Goal: Information Seeking & Learning: Find specific page/section

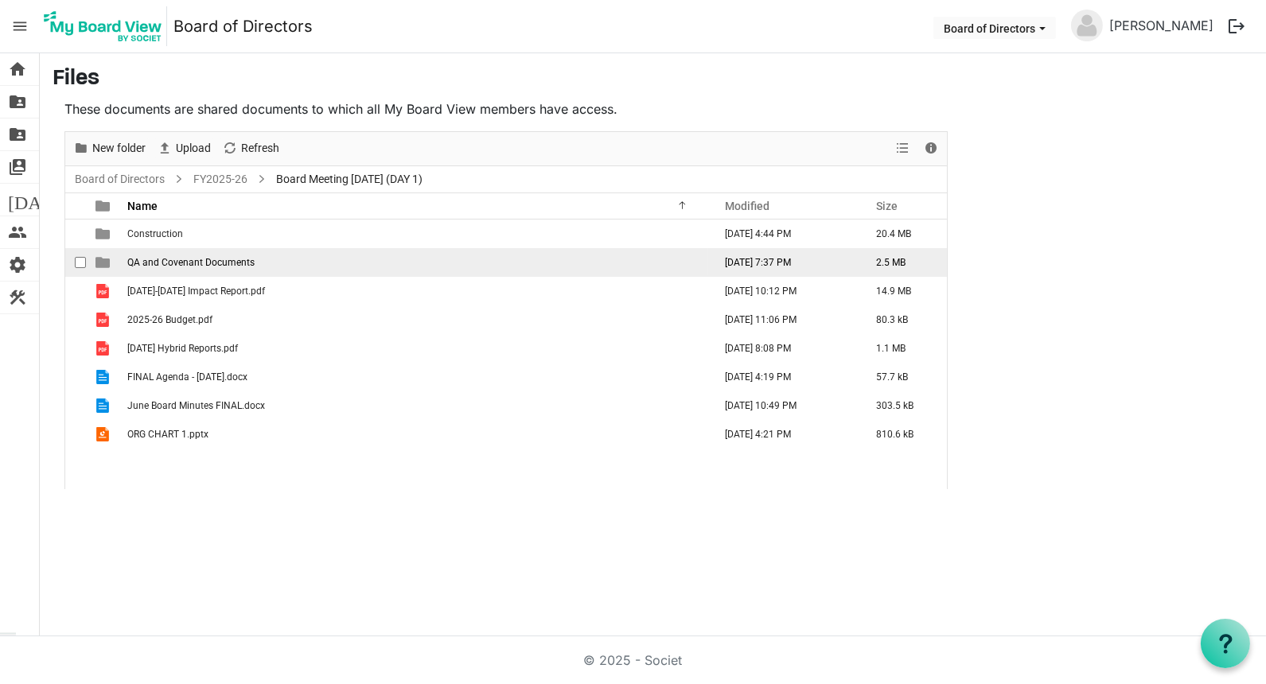
click at [161, 259] on span "QA and Covenant Documents" at bounding box center [190, 262] width 127 height 11
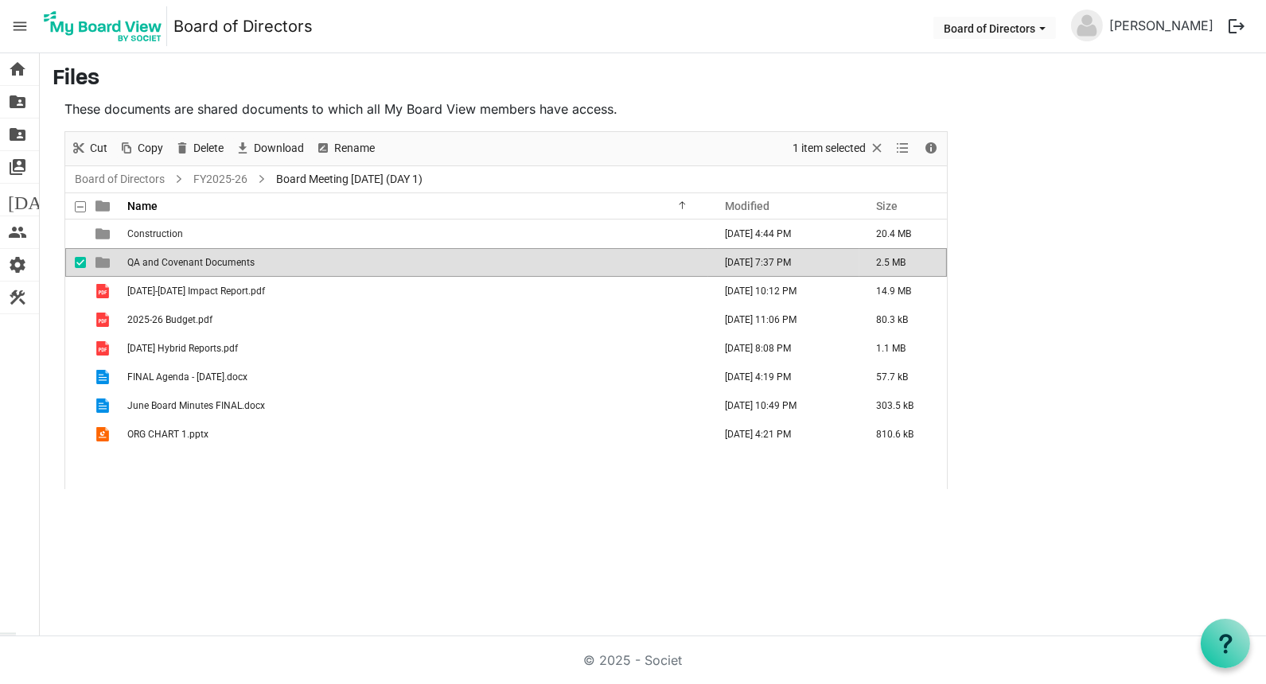
click at [161, 259] on span "QA and Covenant Documents" at bounding box center [190, 262] width 127 height 11
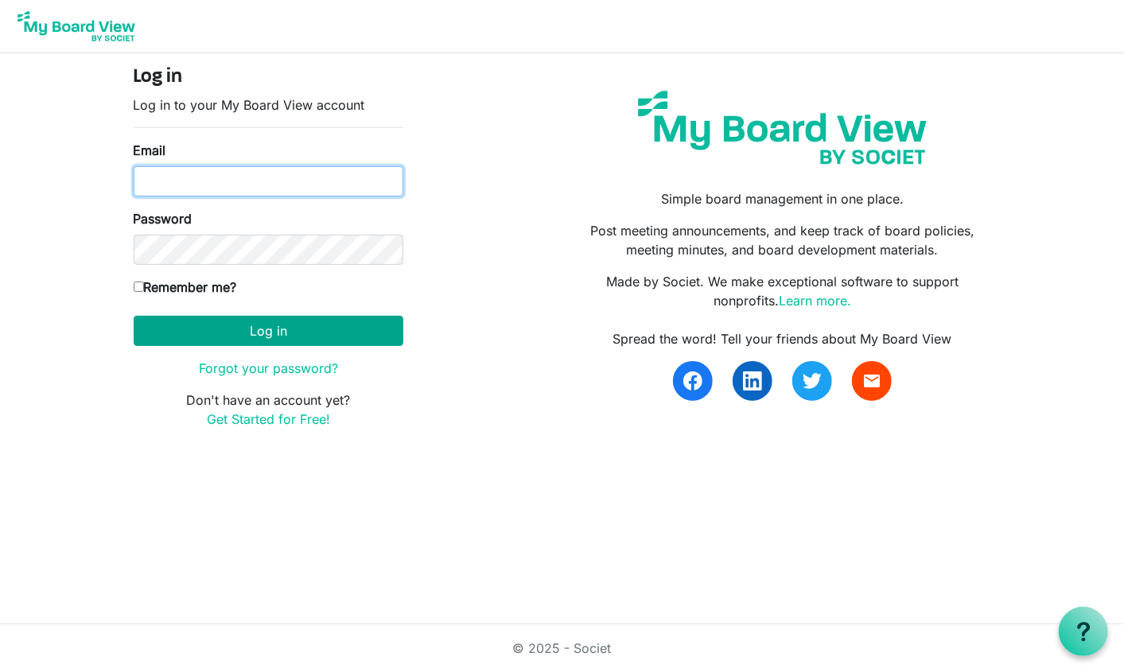
type input "[PERSON_NAME][EMAIL_ADDRESS][DOMAIN_NAME]"
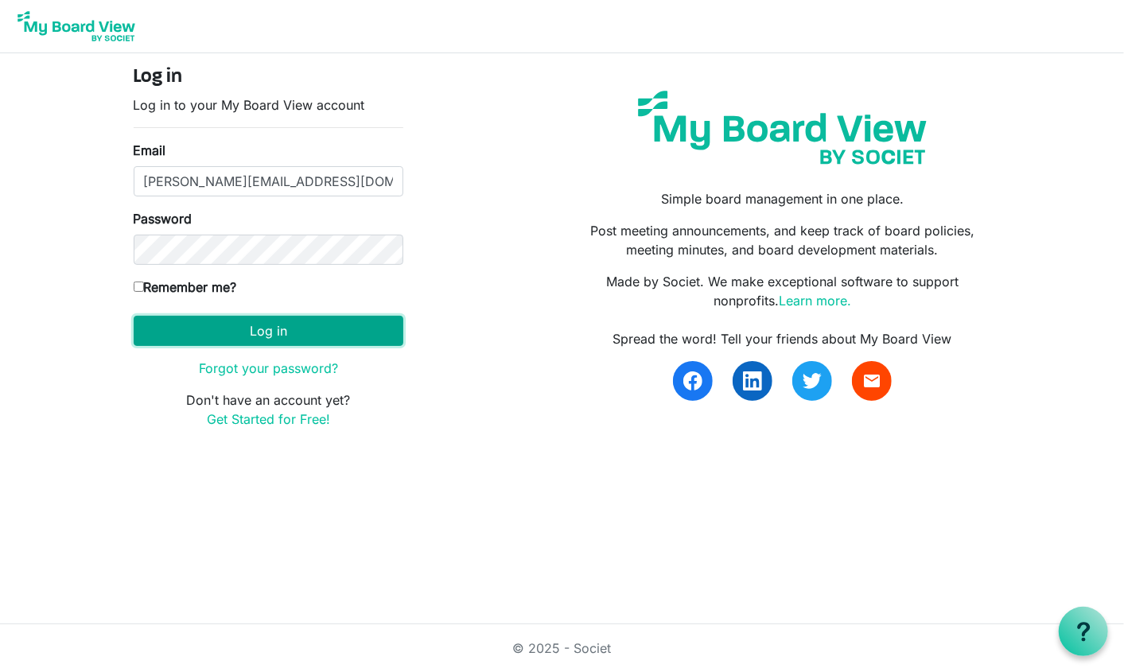
click at [325, 334] on button "Log in" at bounding box center [269, 331] width 270 height 30
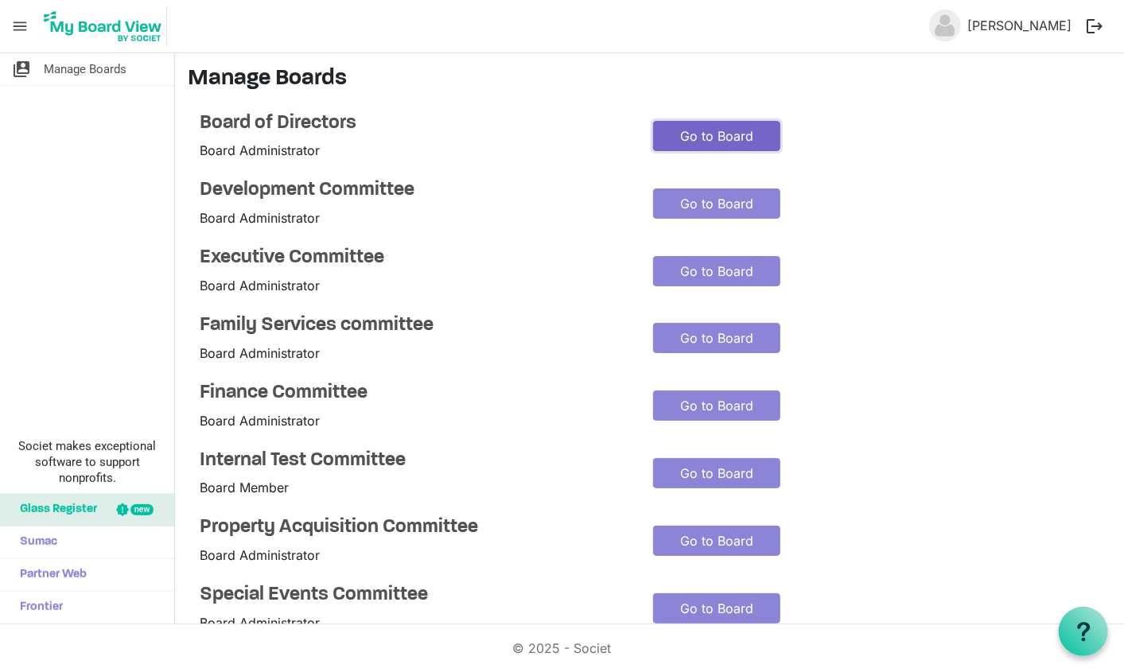
click at [727, 131] on link "Go to Board" at bounding box center [716, 136] width 127 height 30
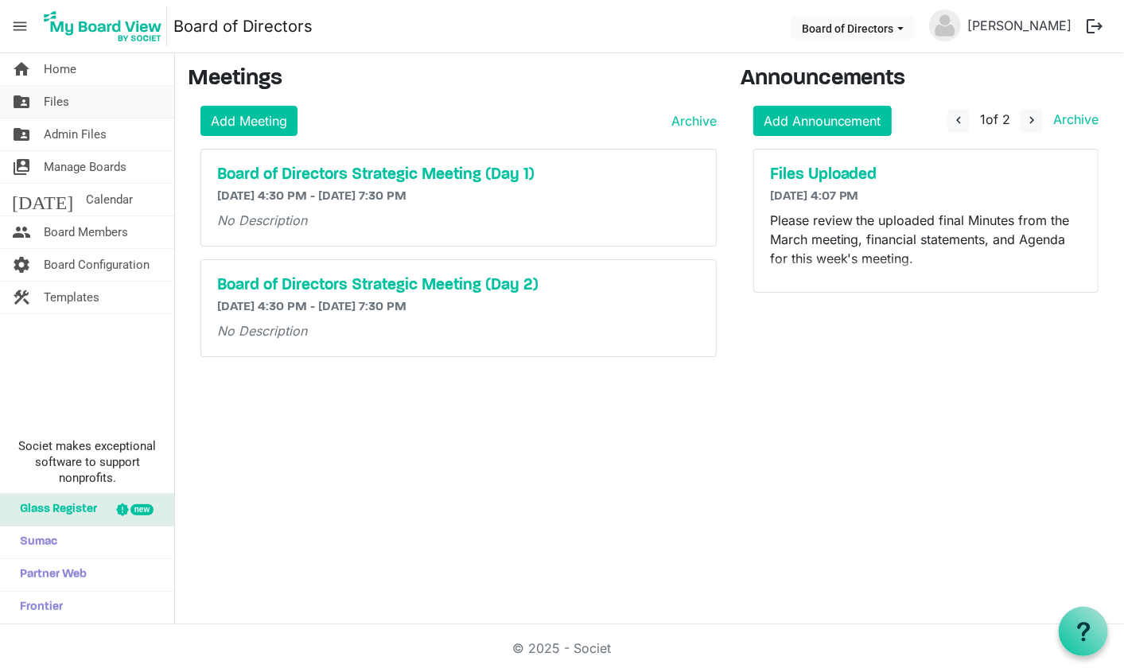
click at [64, 98] on span "Files" at bounding box center [56, 102] width 25 height 32
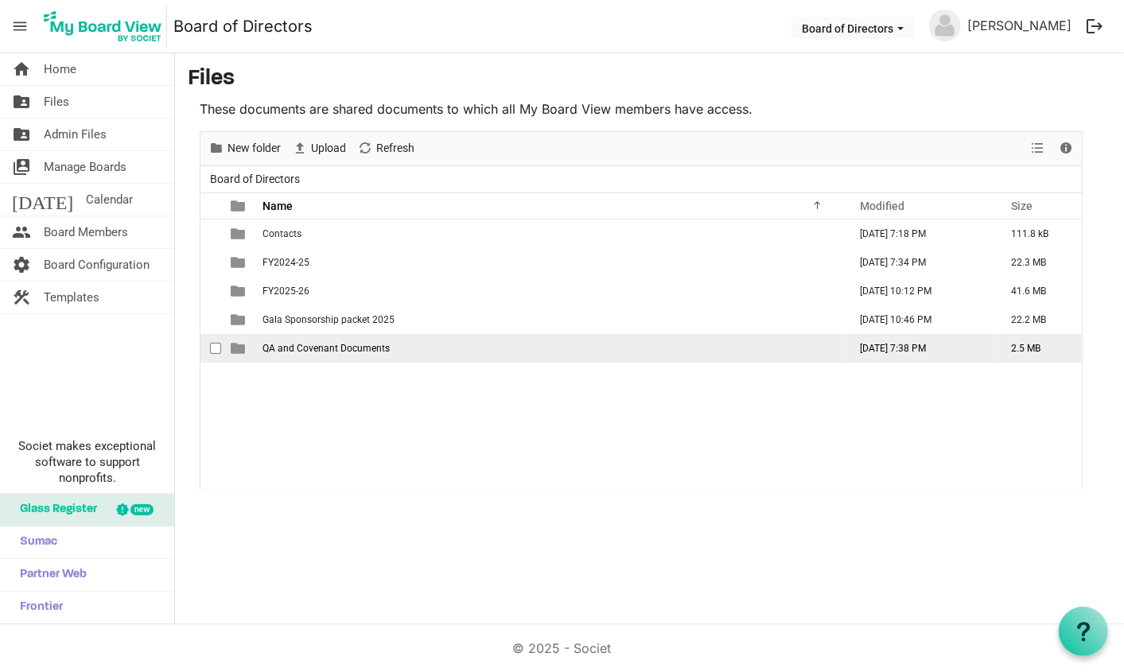
click at [290, 348] on span "QA and Covenant Documents" at bounding box center [326, 348] width 127 height 11
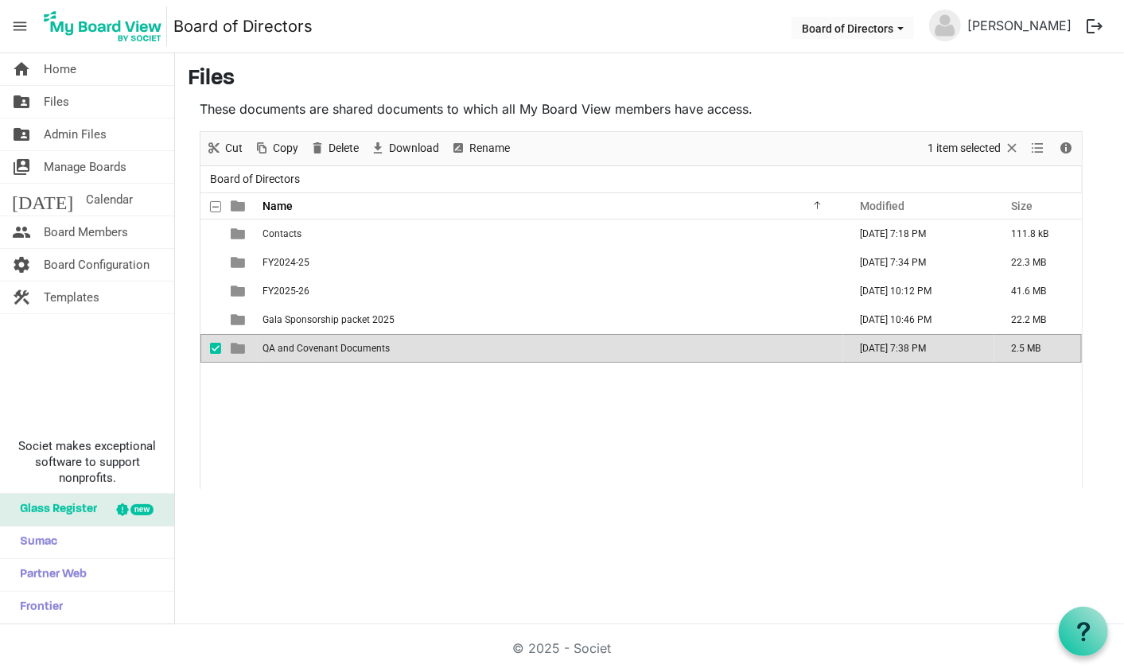
click at [290, 348] on span "QA and Covenant Documents" at bounding box center [326, 348] width 127 height 11
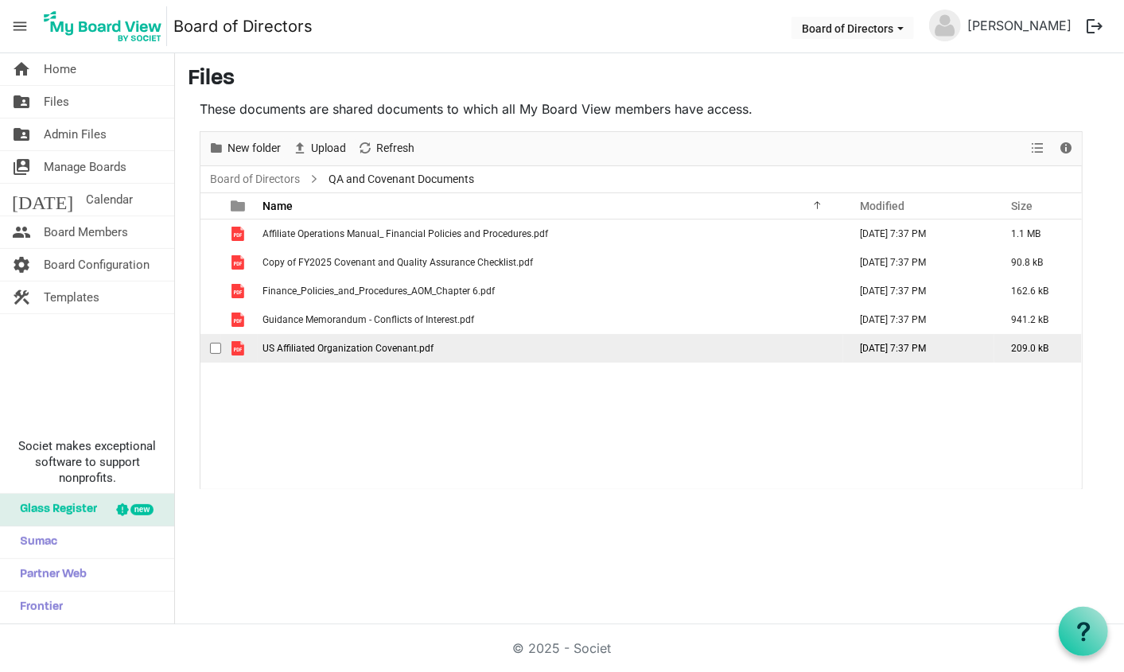
click at [388, 347] on span "US Affiliated Organization Covenant.pdf" at bounding box center [348, 348] width 171 height 11
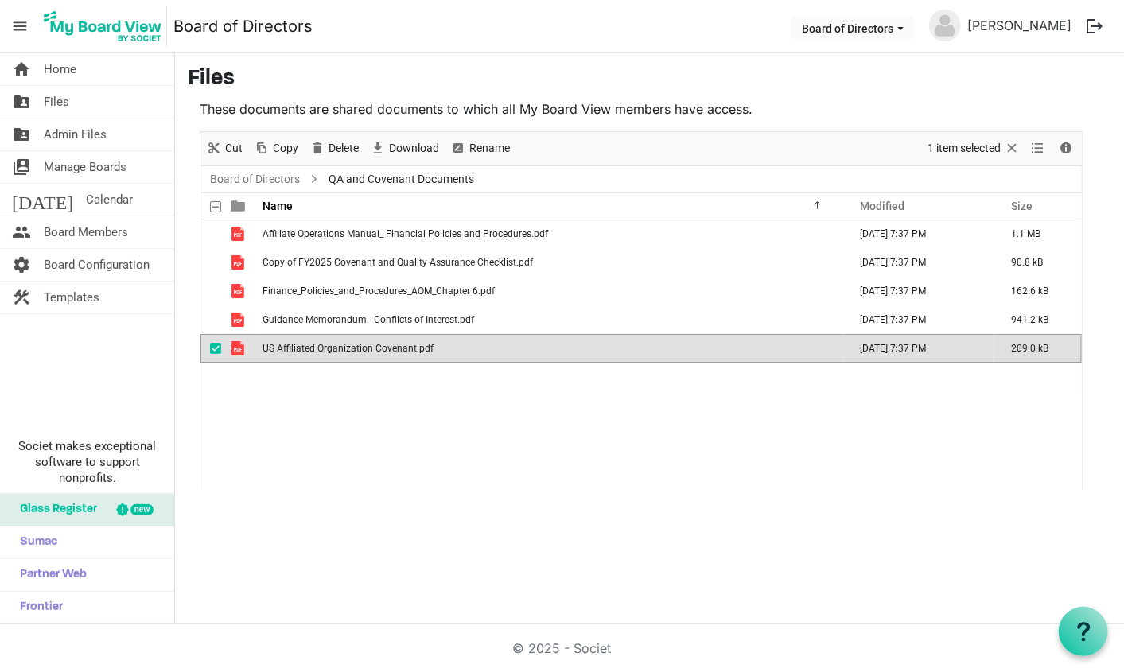
click at [388, 347] on span "US Affiliated Organization Covenant.pdf" at bounding box center [348, 348] width 171 height 11
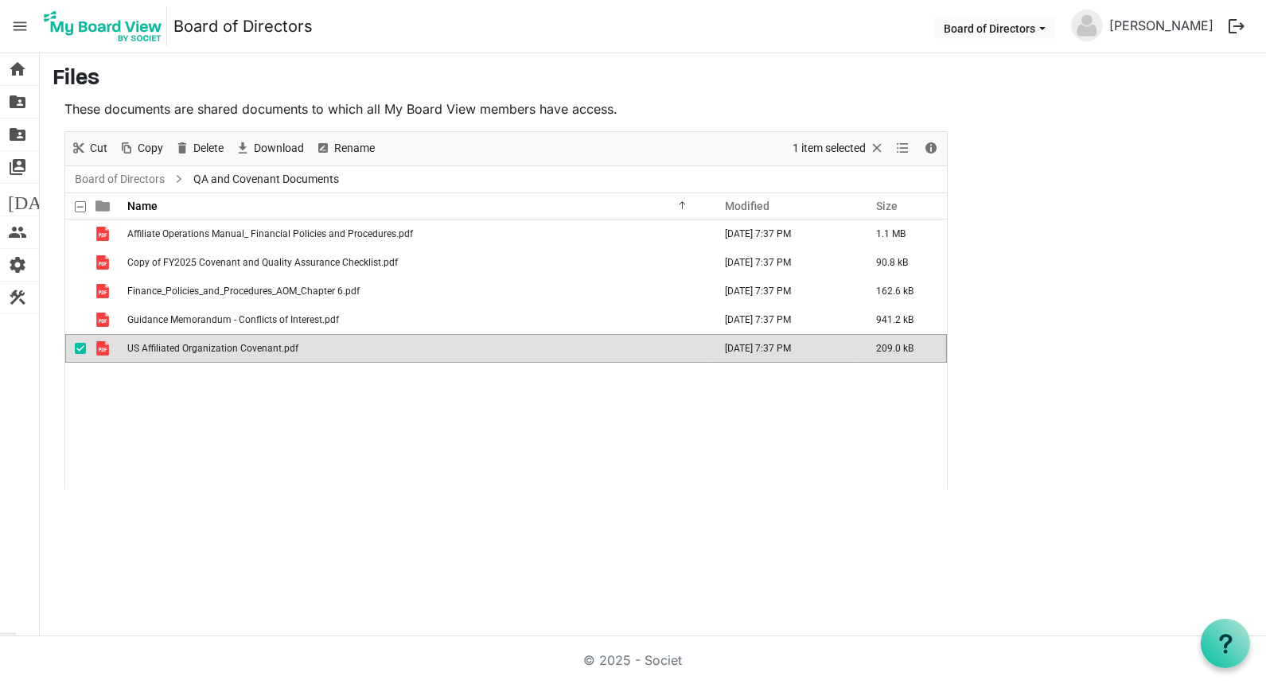
click at [21, 21] on span "menu" at bounding box center [20, 26] width 30 height 30
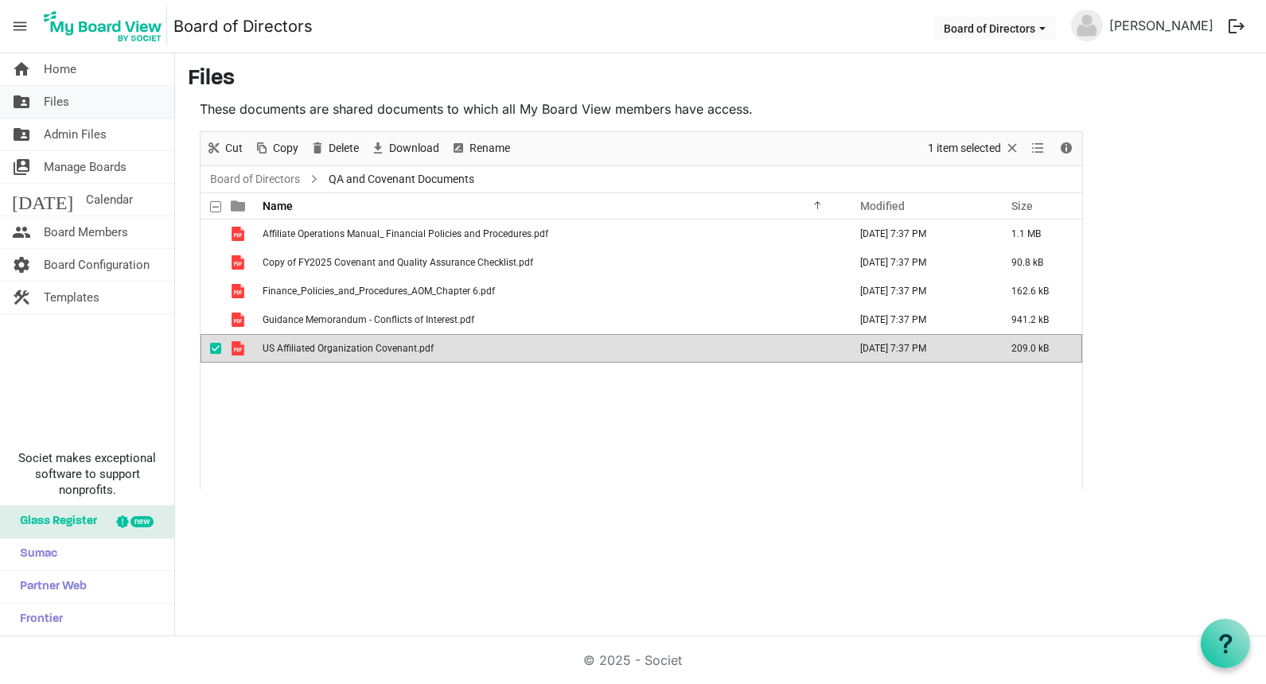
click at [49, 98] on span "Files" at bounding box center [56, 102] width 25 height 32
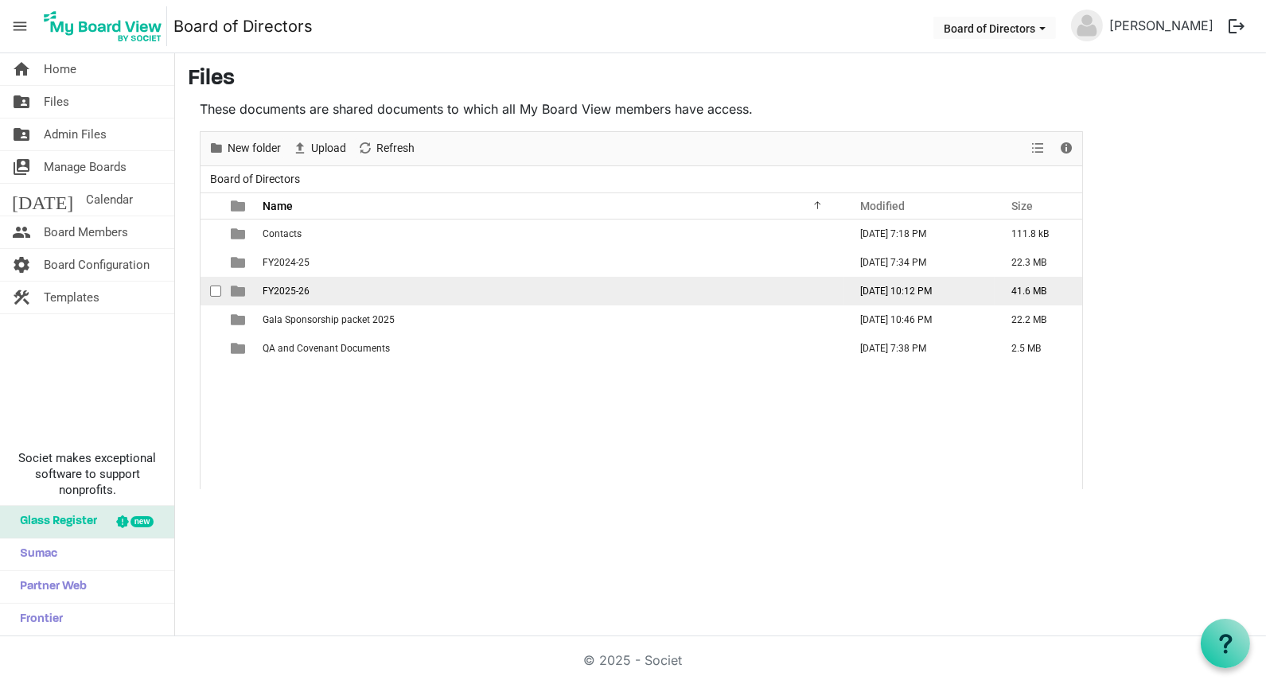
click at [286, 288] on span "FY2025-26" at bounding box center [286, 291] width 47 height 11
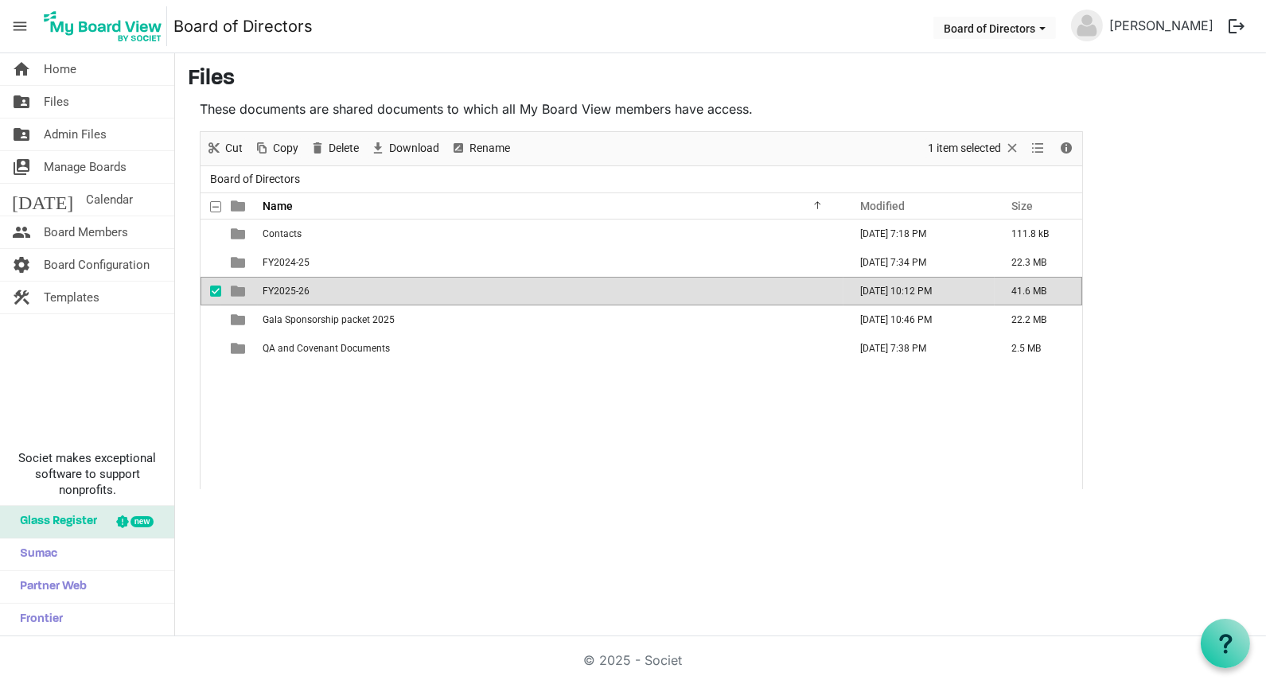
click at [286, 288] on span "FY2025-26" at bounding box center [286, 291] width 47 height 11
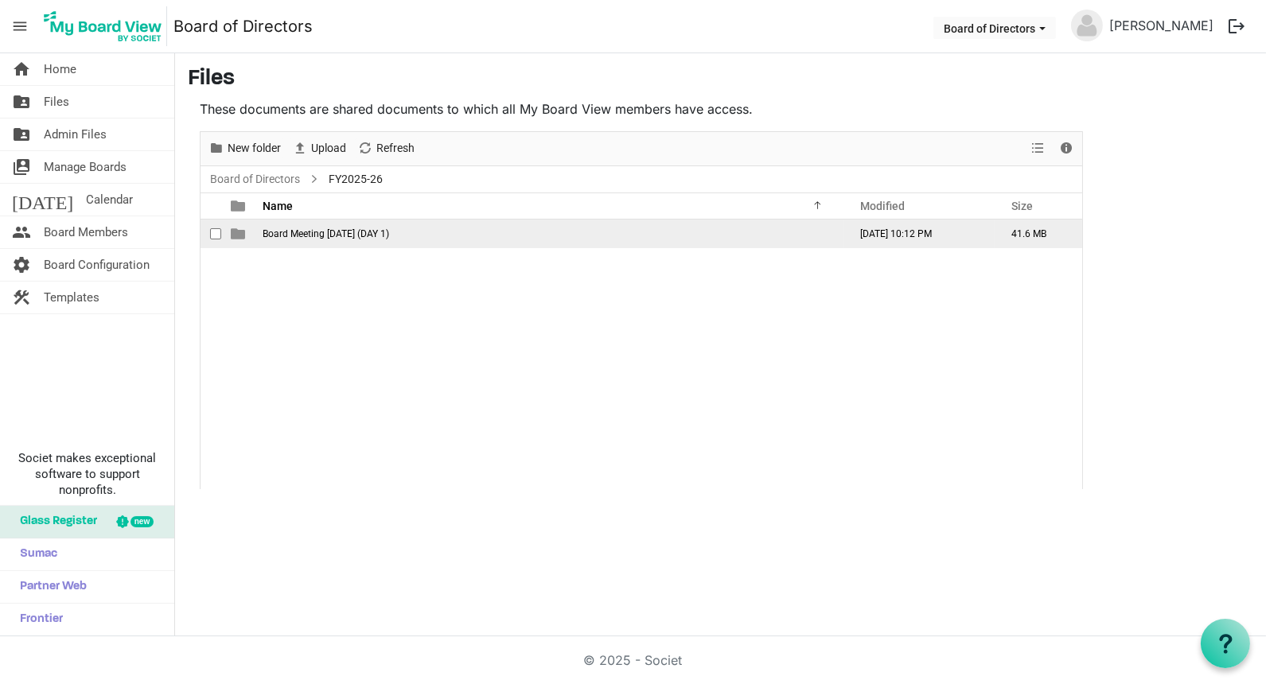
click at [301, 228] on span "Board Meeting August 26, 2025 (DAY 1)" at bounding box center [326, 233] width 126 height 11
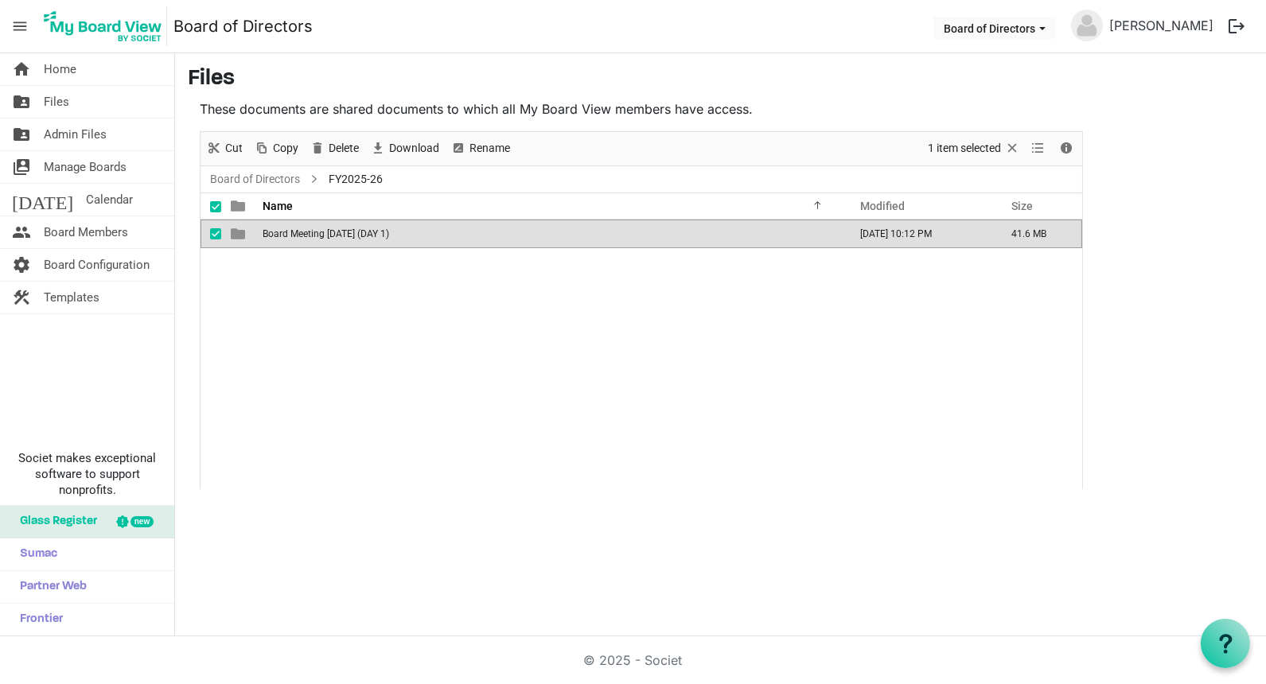
click at [301, 228] on span "Board Meeting August 26, 2025 (DAY 1)" at bounding box center [326, 233] width 126 height 11
click at [301, 228] on div at bounding box center [640, 310] width 881 height 356
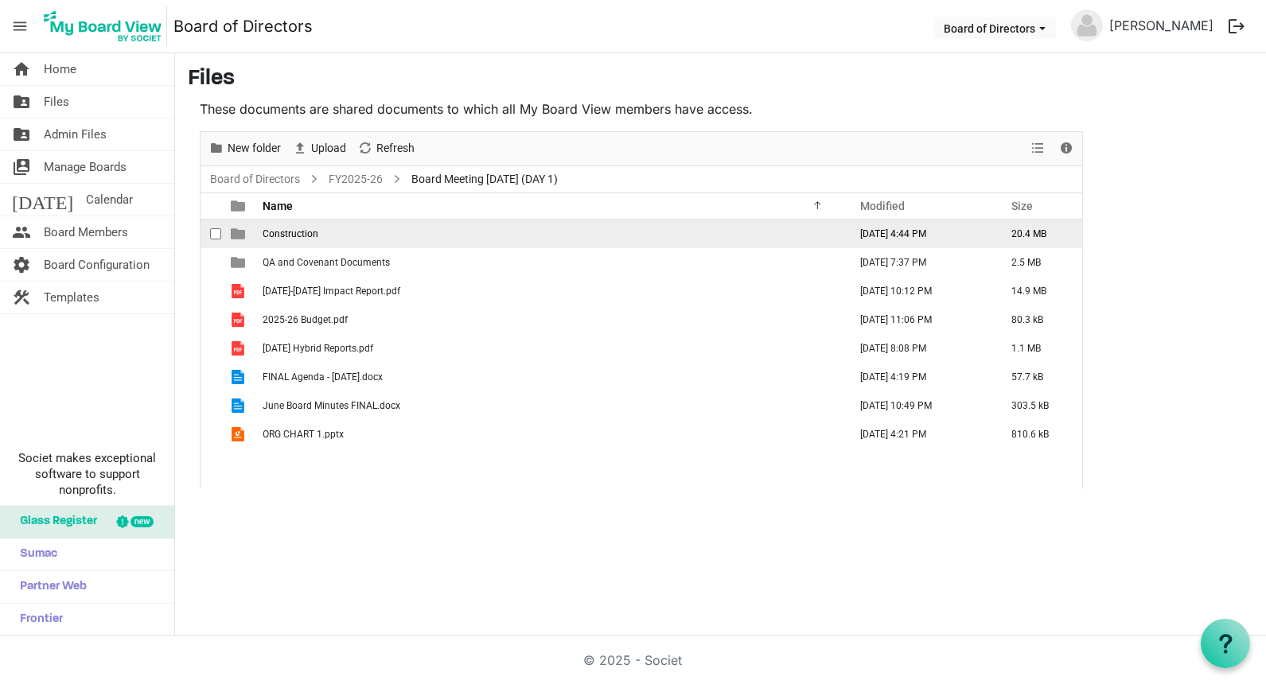
click at [305, 229] on span "Construction" at bounding box center [291, 233] width 56 height 11
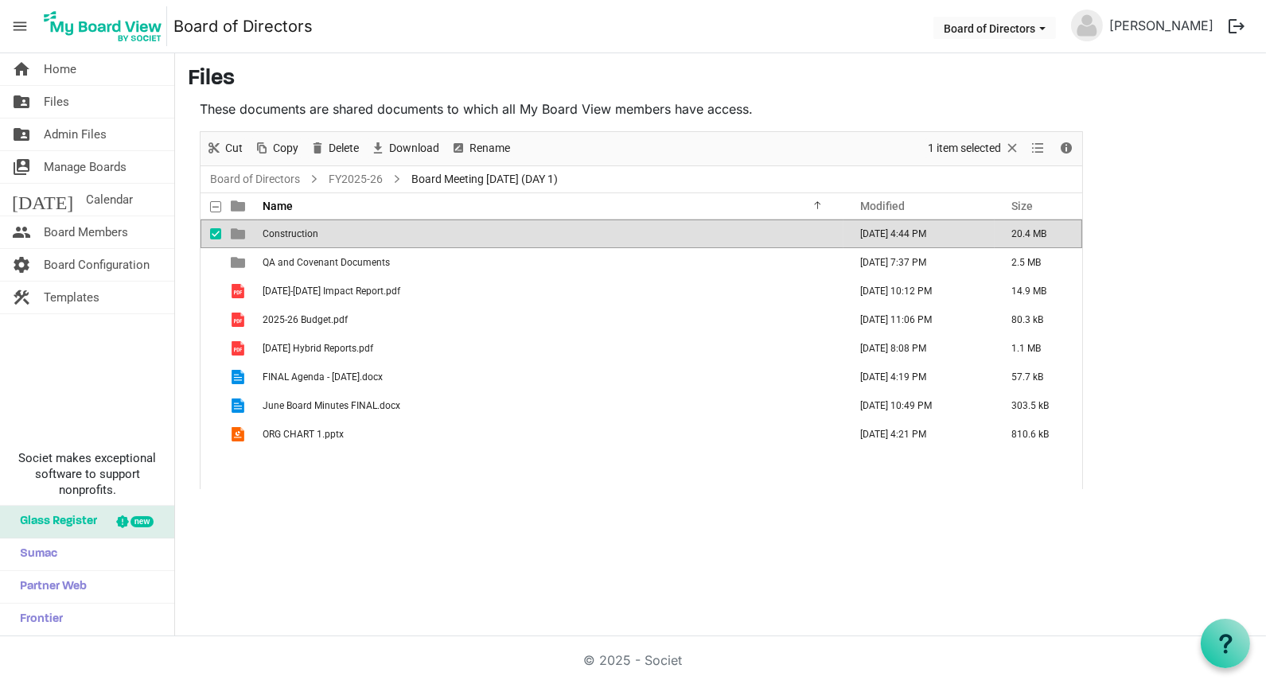
click at [305, 229] on span "Construction" at bounding box center [291, 233] width 56 height 11
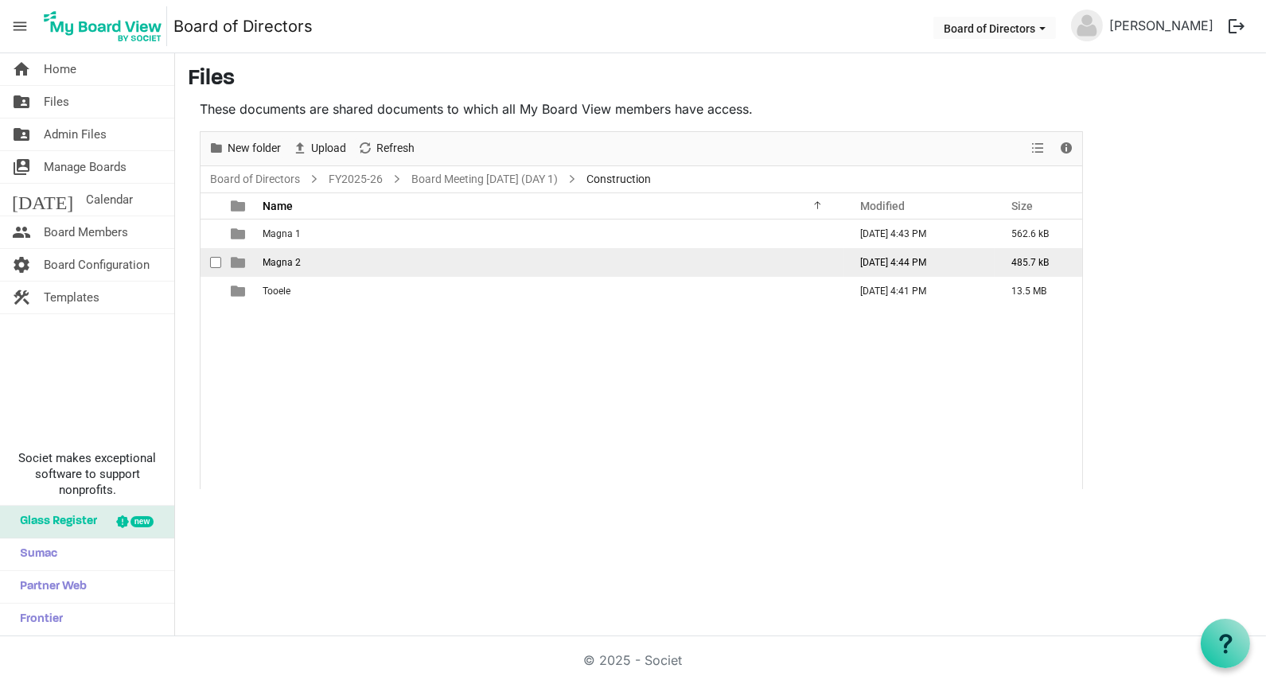
click at [284, 263] on span "Magna 2" at bounding box center [282, 262] width 38 height 11
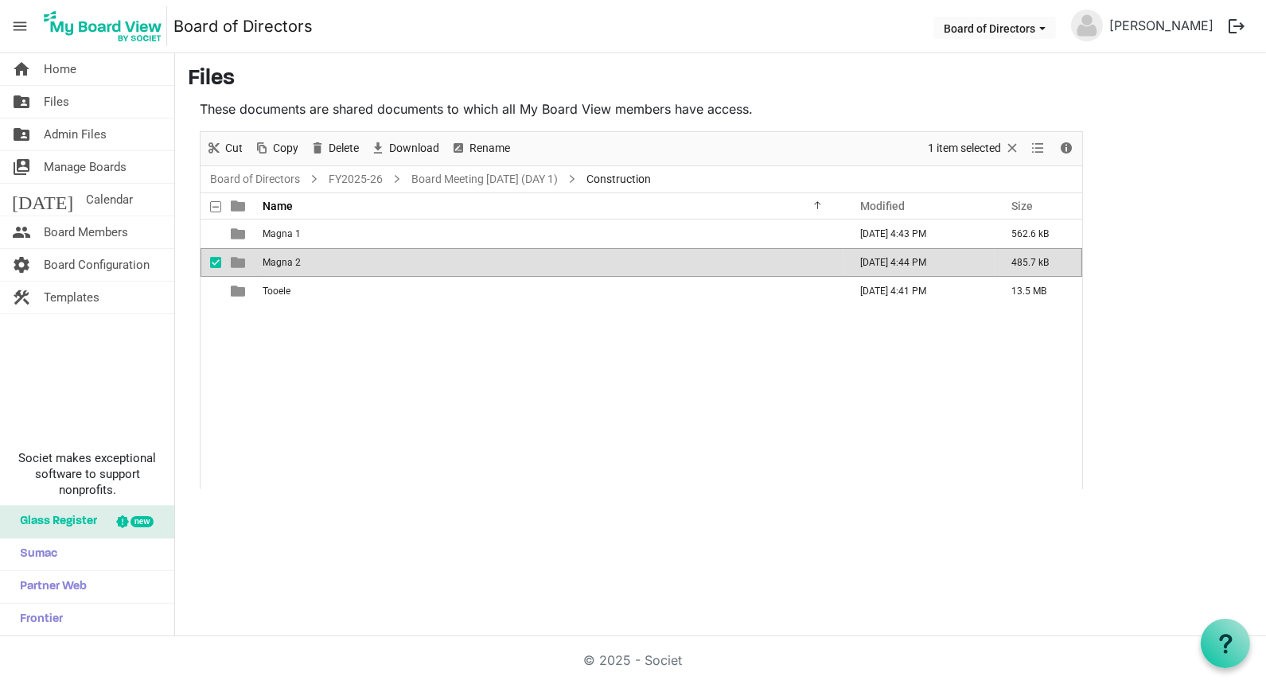
click at [284, 263] on span "Magna 2" at bounding box center [282, 262] width 38 height 11
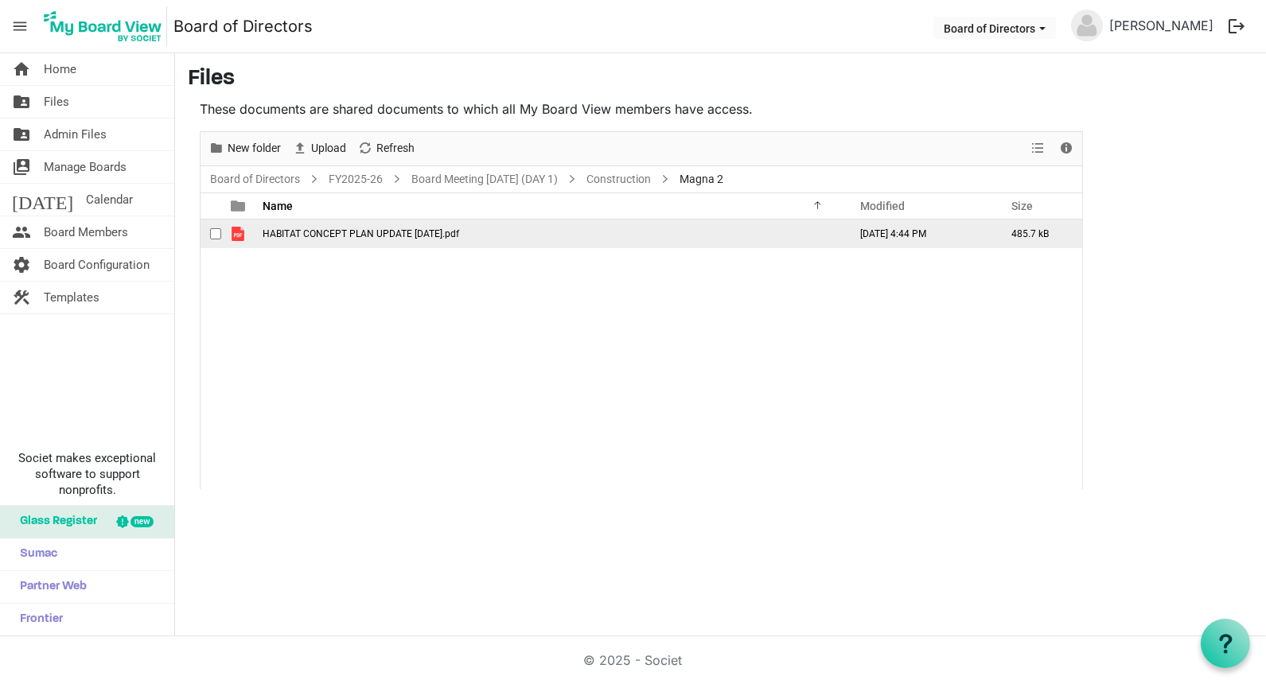
click at [351, 233] on span "HABITAT CONCEPT PLAN UPDATE 8-19-24.pdf" at bounding box center [361, 233] width 196 height 11
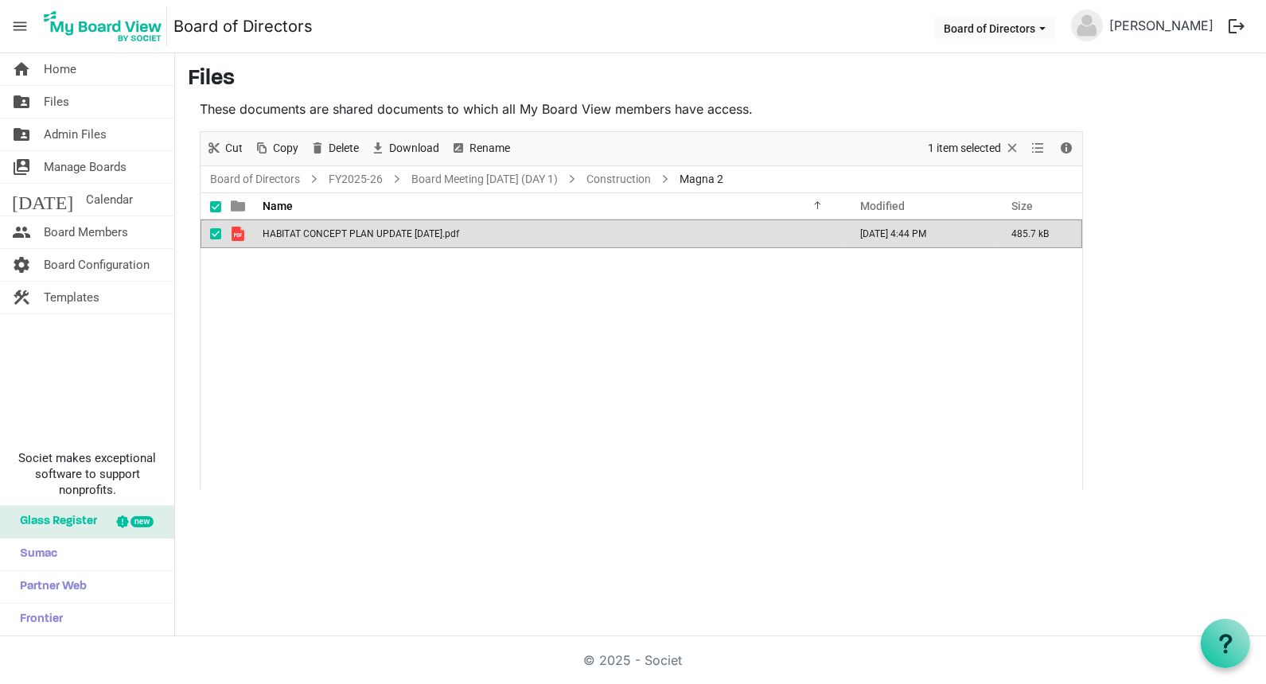
click at [351, 233] on span "HABITAT CONCEPT PLAN UPDATE 8-19-24.pdf" at bounding box center [361, 233] width 196 height 11
